Goal: Find specific page/section: Find specific page/section

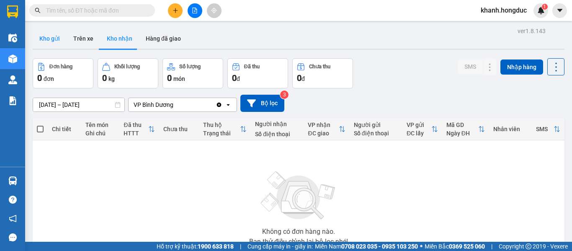
click at [50, 38] on button "Kho gửi" at bounding box center [50, 38] width 34 height 20
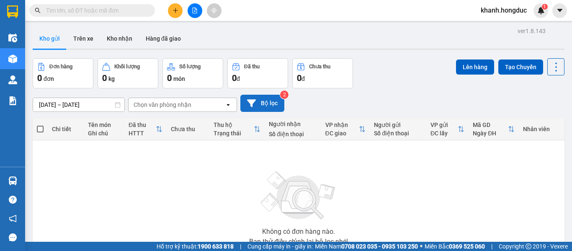
click at [261, 101] on button "Bộ lọc" at bounding box center [263, 103] width 44 height 17
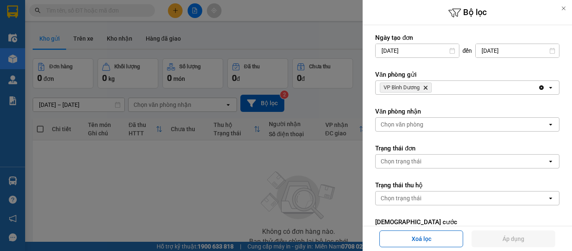
click at [423, 85] on span "VP [PERSON_NAME]" at bounding box center [406, 88] width 52 height 10
click at [429, 89] on span "VP [PERSON_NAME]" at bounding box center [406, 88] width 52 height 10
click at [426, 88] on icon "VP Bình Dương, close by backspace" at bounding box center [426, 88] width 4 height 4
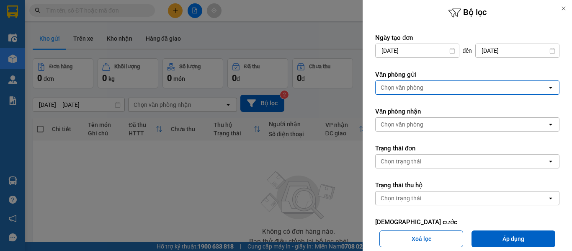
click at [413, 89] on div "Chọn văn phòng" at bounding box center [402, 87] width 43 height 8
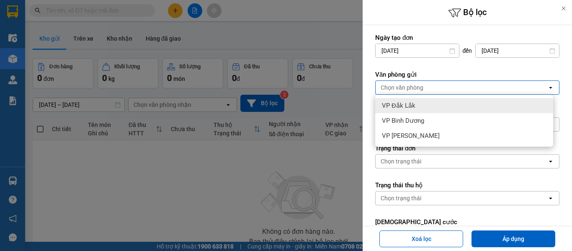
click at [412, 106] on span "VP Đắk Lắk" at bounding box center [399, 105] width 34 height 8
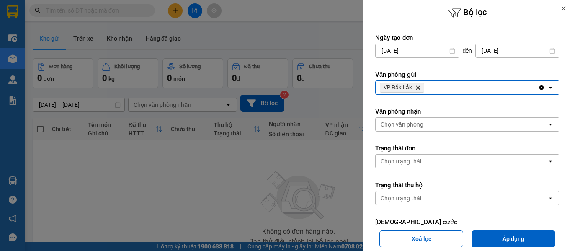
click at [418, 125] on div "Chọn văn phòng" at bounding box center [402, 124] width 43 height 8
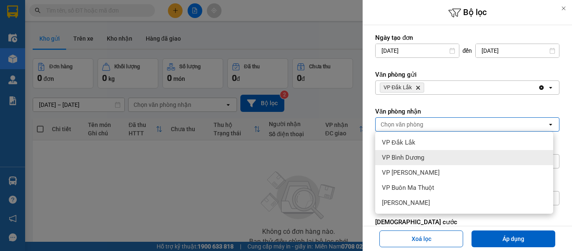
click at [419, 158] on span "VP Bình Dương" at bounding box center [403, 157] width 42 height 8
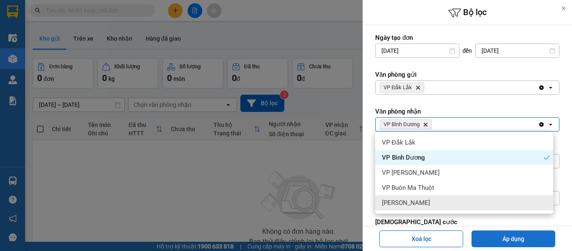
click at [514, 234] on button "Áp dụng" at bounding box center [514, 238] width 84 height 17
